Goal: Transaction & Acquisition: Download file/media

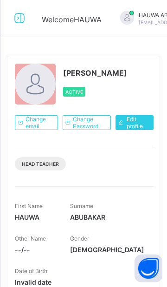
click at [22, 16] on icon at bounding box center [20, 18] width 16 height 13
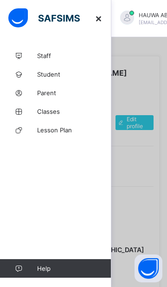
click at [55, 112] on span "Classes" at bounding box center [74, 111] width 74 height 7
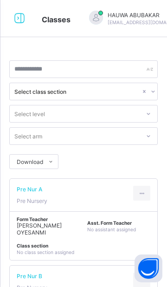
click at [17, 25] on icon at bounding box center [20, 18] width 16 height 13
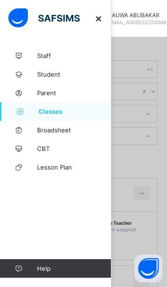
click at [52, 129] on span "Broadsheet" at bounding box center [74, 129] width 74 height 7
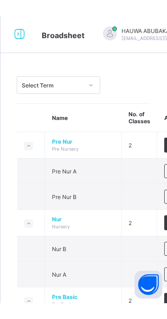
scroll to position [64, 0]
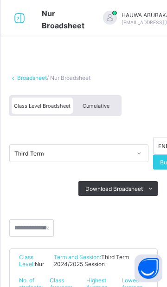
click at [100, 104] on span "Cumulative" at bounding box center [96, 106] width 27 height 7
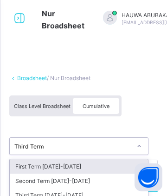
type input "*"
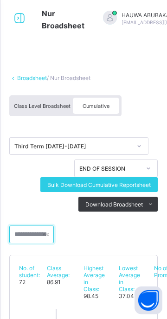
click at [31, 237] on input "text" at bounding box center [31, 234] width 45 height 18
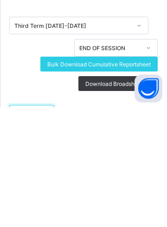
type input "**"
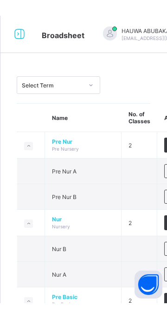
scroll to position [36, 0]
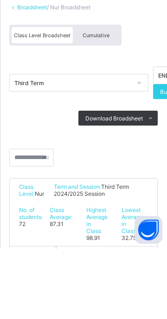
click at [101, 106] on span "Cumulative" at bounding box center [96, 106] width 27 height 7
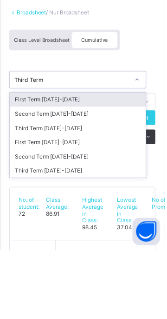
click at [28, 237] on div "Third Term 2024-2025" at bounding box center [79, 238] width 139 height 14
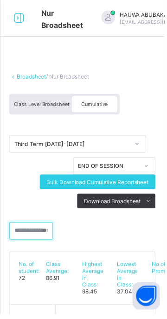
click at [45, 233] on div at bounding box center [31, 234] width 45 height 18
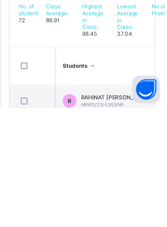
scroll to position [145, 0]
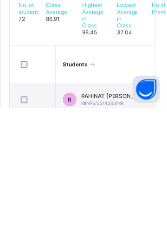
type input "***"
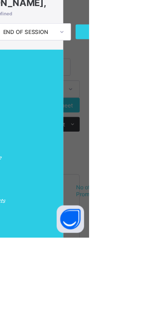
scroll to position [0, 0]
